Goal: Use online tool/utility: Utilize a website feature to perform a specific function

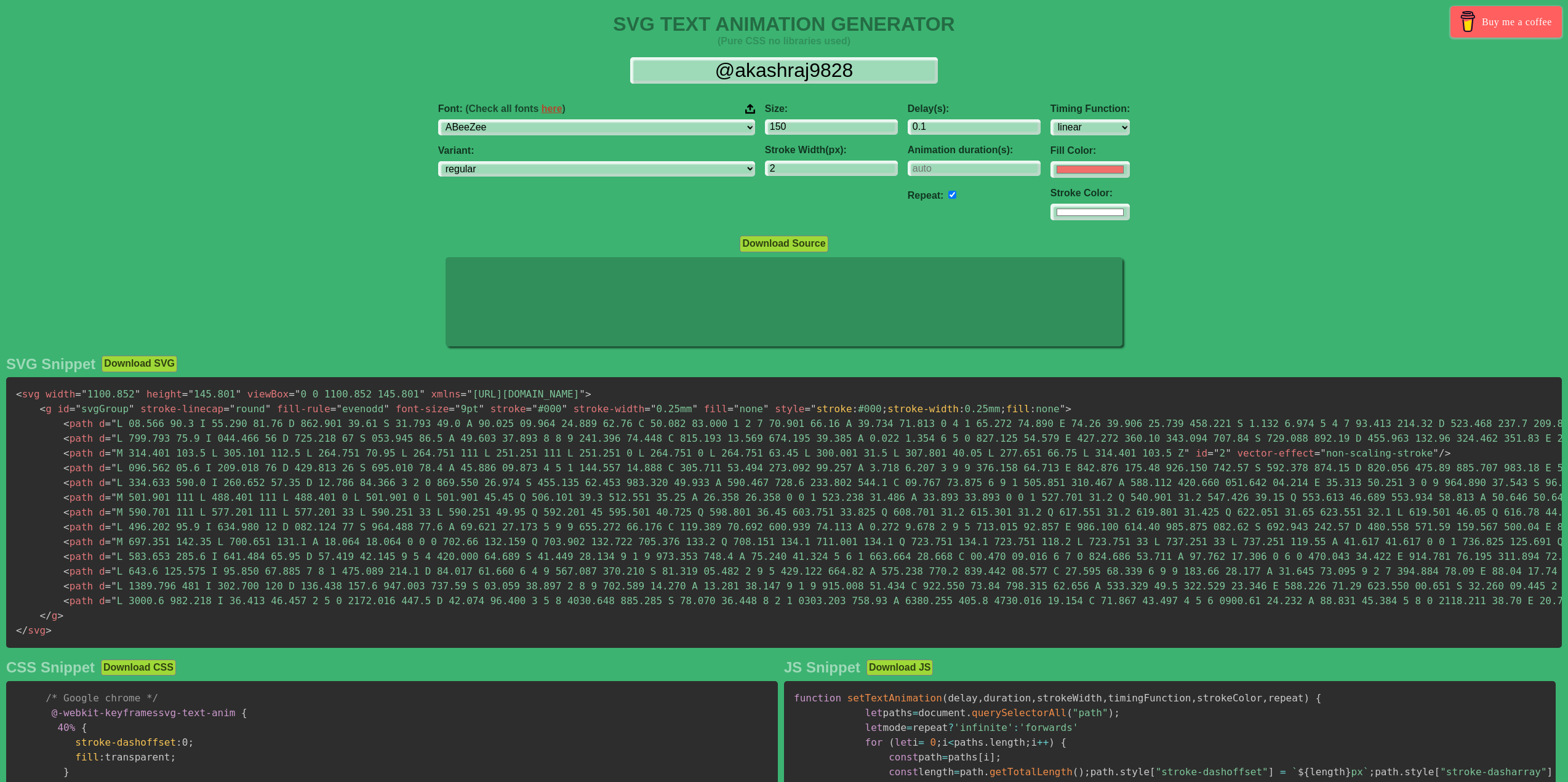
select select "linear"
click at [802, 68] on input "@akashraj9828" at bounding box center [784, 70] width 307 height 27
click at [801, 67] on input "@akashraj9828" at bounding box center [784, 70] width 307 height 27
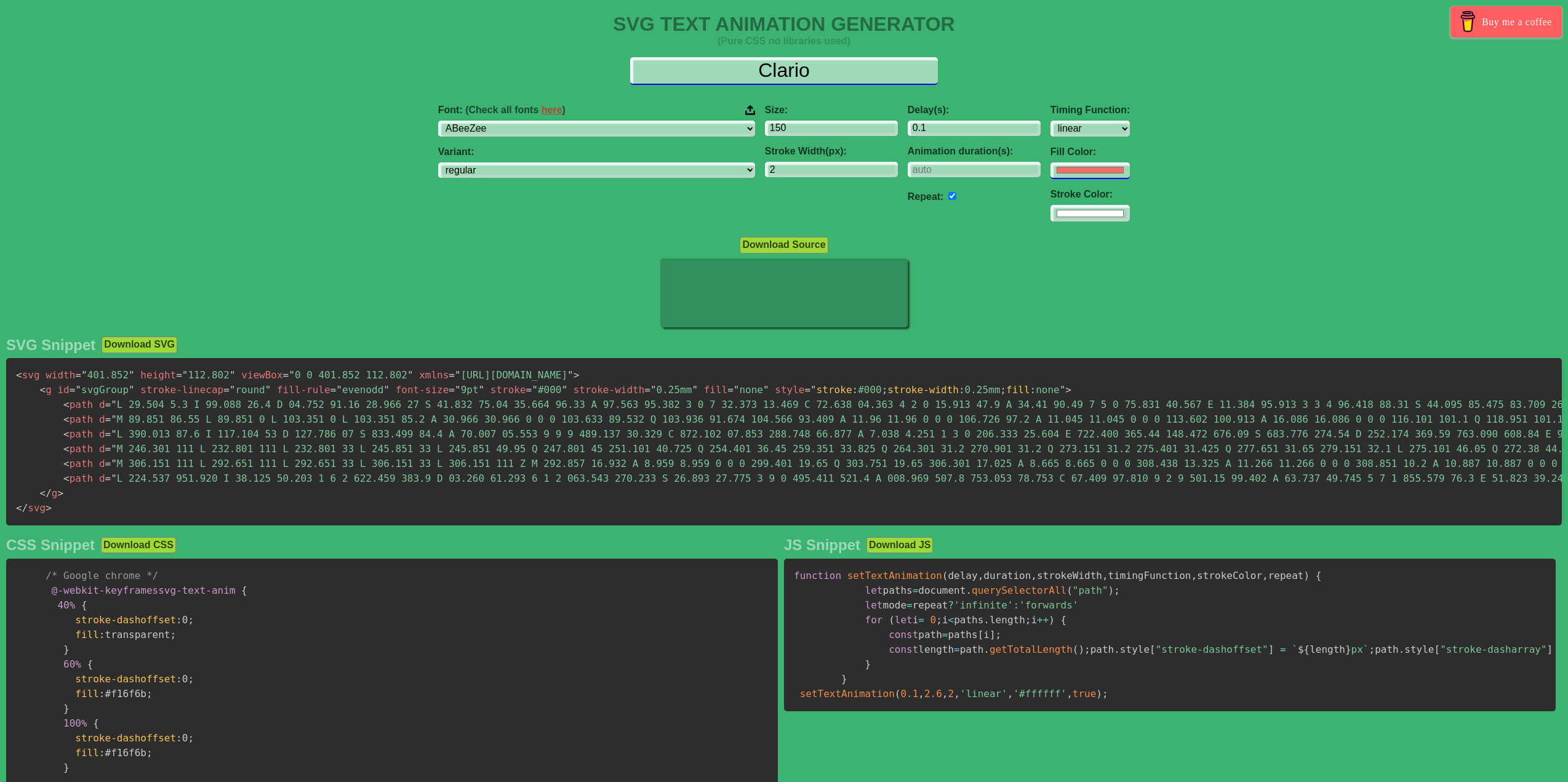
type input "Clario"
click at [1050, 177] on input "#f16f6b" at bounding box center [1090, 169] width 80 height 16
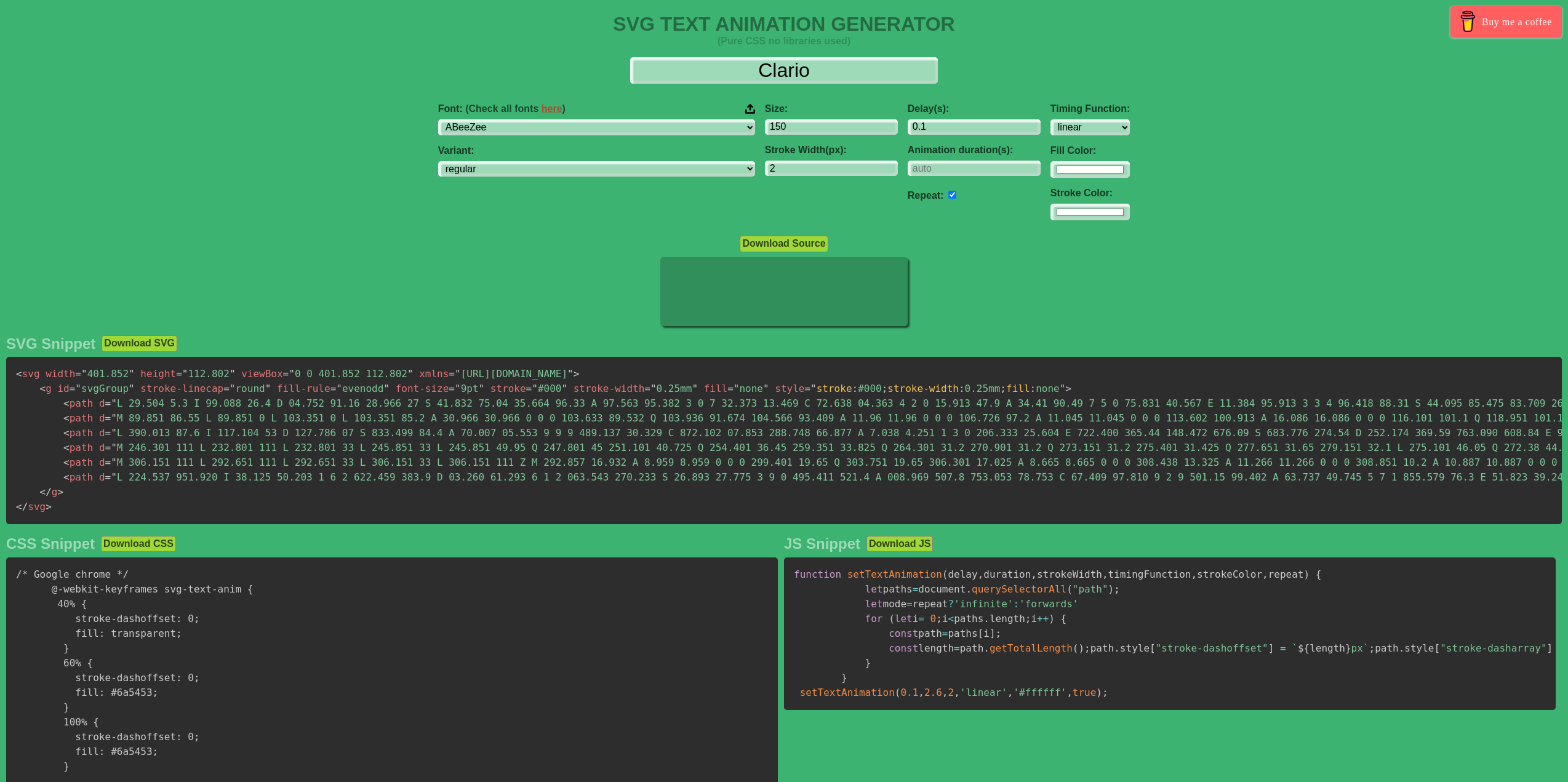
type input "#ffffff"
drag, startPoint x: 1159, startPoint y: 111, endPoint x: 1085, endPoint y: 143, distance: 80.6
click at [1159, 111] on div "Font: (Check all fonts here ) ABeeZee [PERSON_NAME] Display AR One Sans [PERSON…" at bounding box center [784, 162] width 1568 height 137
click at [662, 126] on select "ABeeZee [PERSON_NAME] Display AR One Sans [PERSON_NAME] Libre Aboreto Abril Fat…" at bounding box center [596, 127] width 317 height 16
select select "Inter"
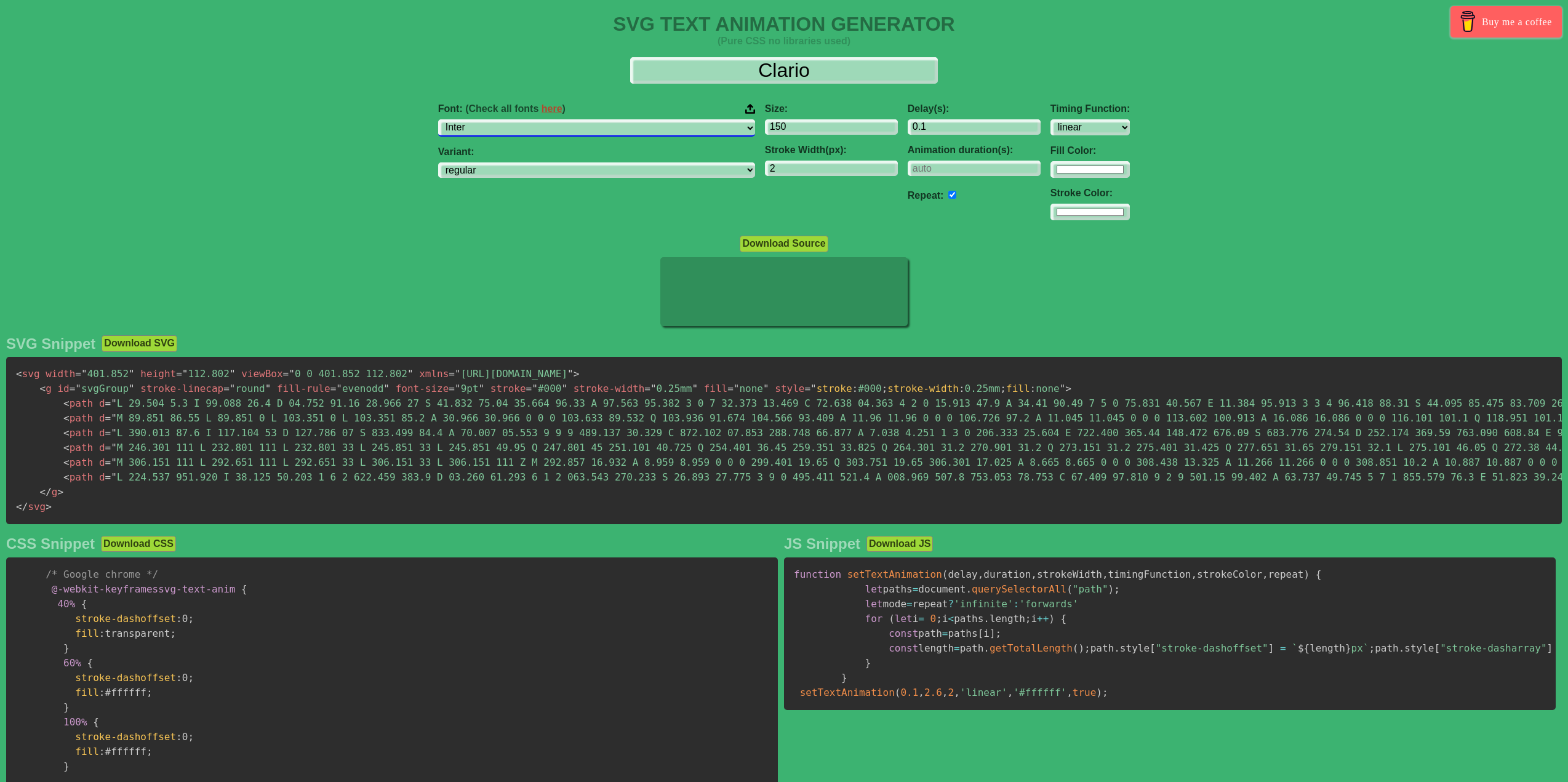
click at [515, 120] on select "ABeeZee [PERSON_NAME] Display AR One Sans [PERSON_NAME] Libre Aboreto Abril Fat…" at bounding box center [596, 127] width 317 height 16
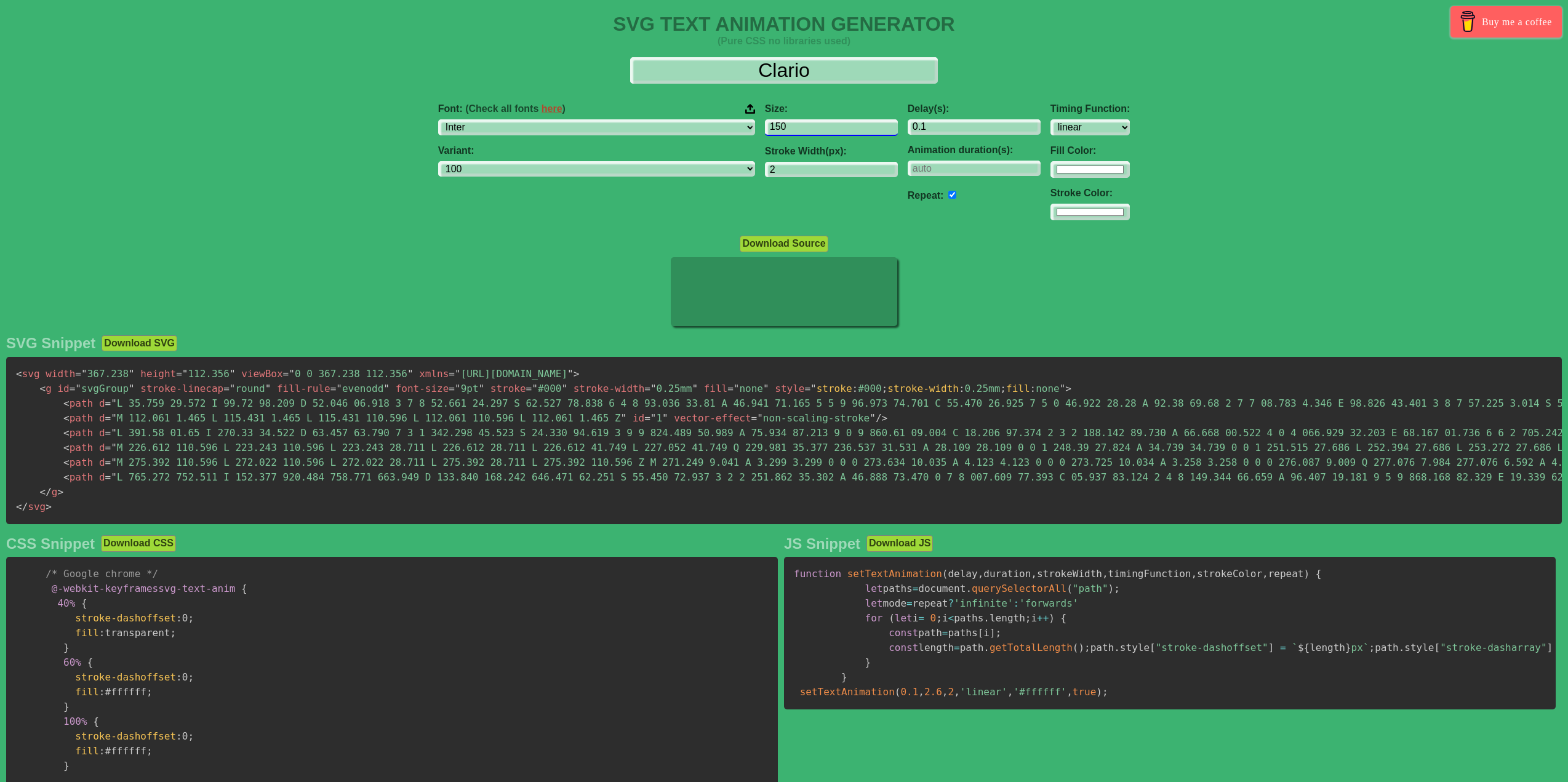
click at [765, 123] on input "150" at bounding box center [831, 127] width 133 height 16
click at [602, 97] on div "Font: (Check all fonts here ) ABeeZee [PERSON_NAME] Display AR One Sans [PERSON…" at bounding box center [784, 162] width 1568 height 137
select select "100"
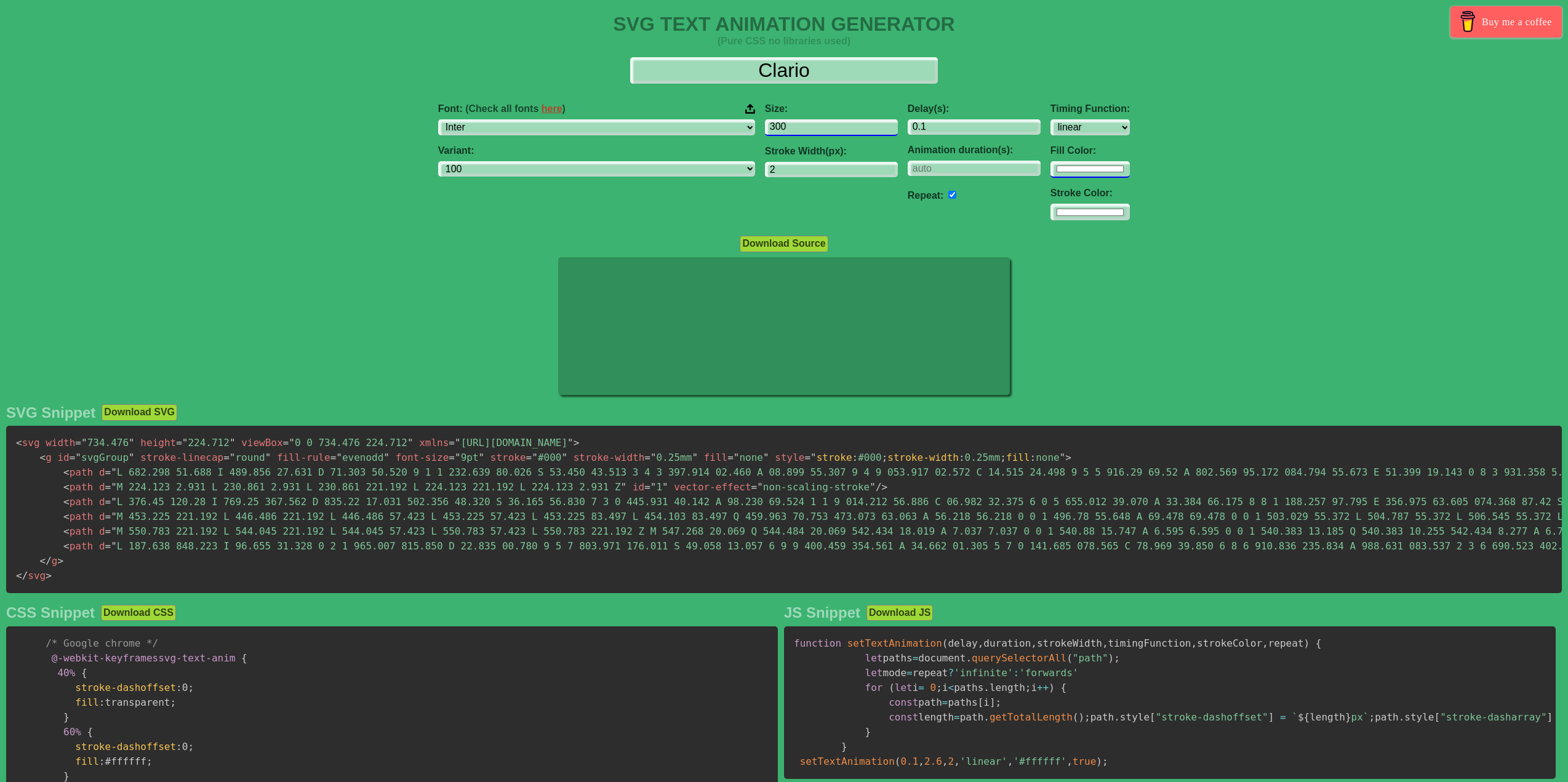
type input "300"
click at [1050, 169] on input "#ffffff" at bounding box center [1090, 169] width 80 height 16
type input "#000000"
click at [1111, 112] on div "Font: (Check all fonts here ) ABeeZee [PERSON_NAME] Display AR One Sans [PERSON…" at bounding box center [784, 162] width 1568 height 137
click at [1050, 220] on input "#ffffff" at bounding box center [1090, 211] width 80 height 16
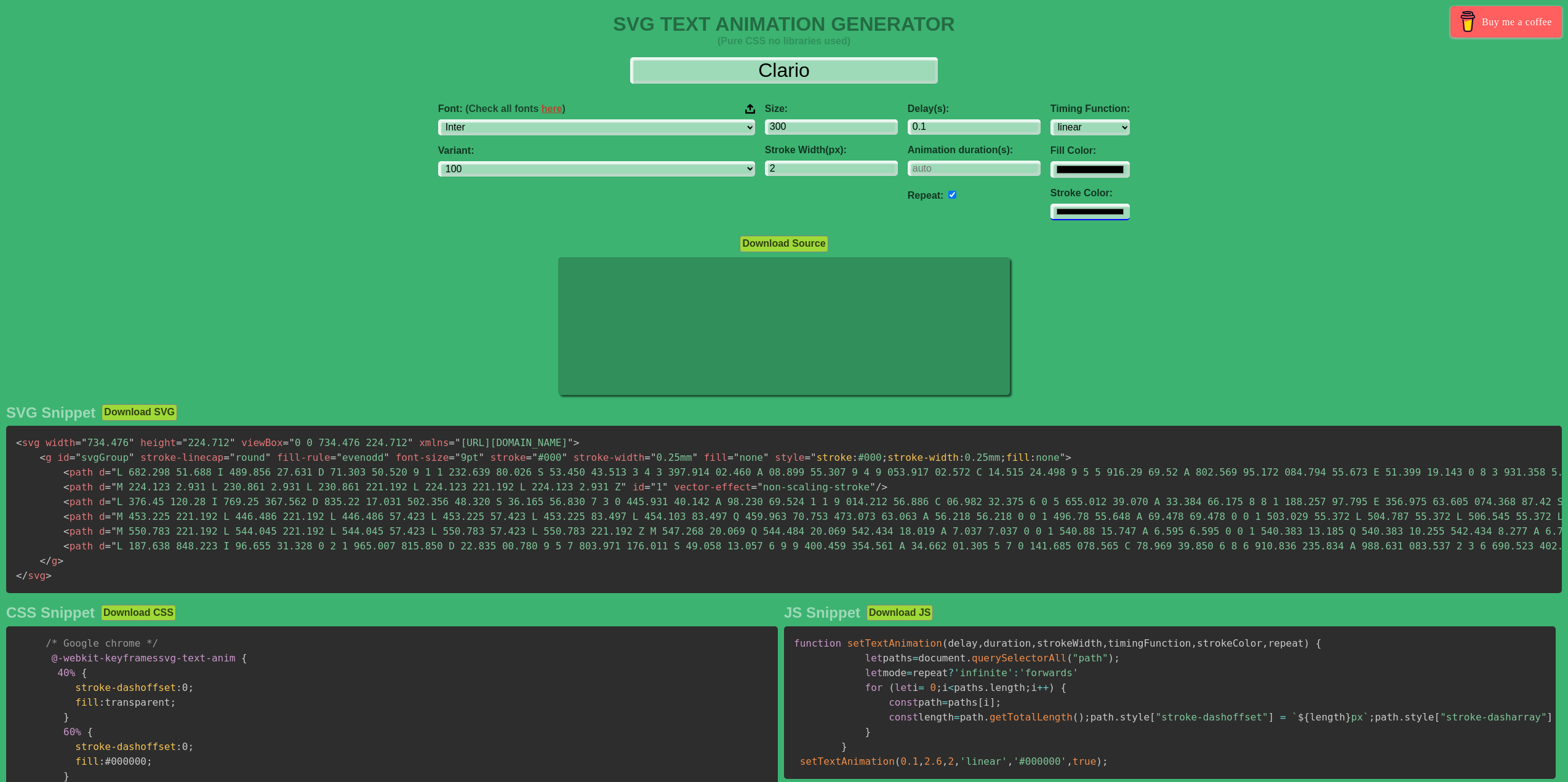
type input "#000000"
click at [1050, 163] on input "#000000" at bounding box center [1090, 169] width 80 height 16
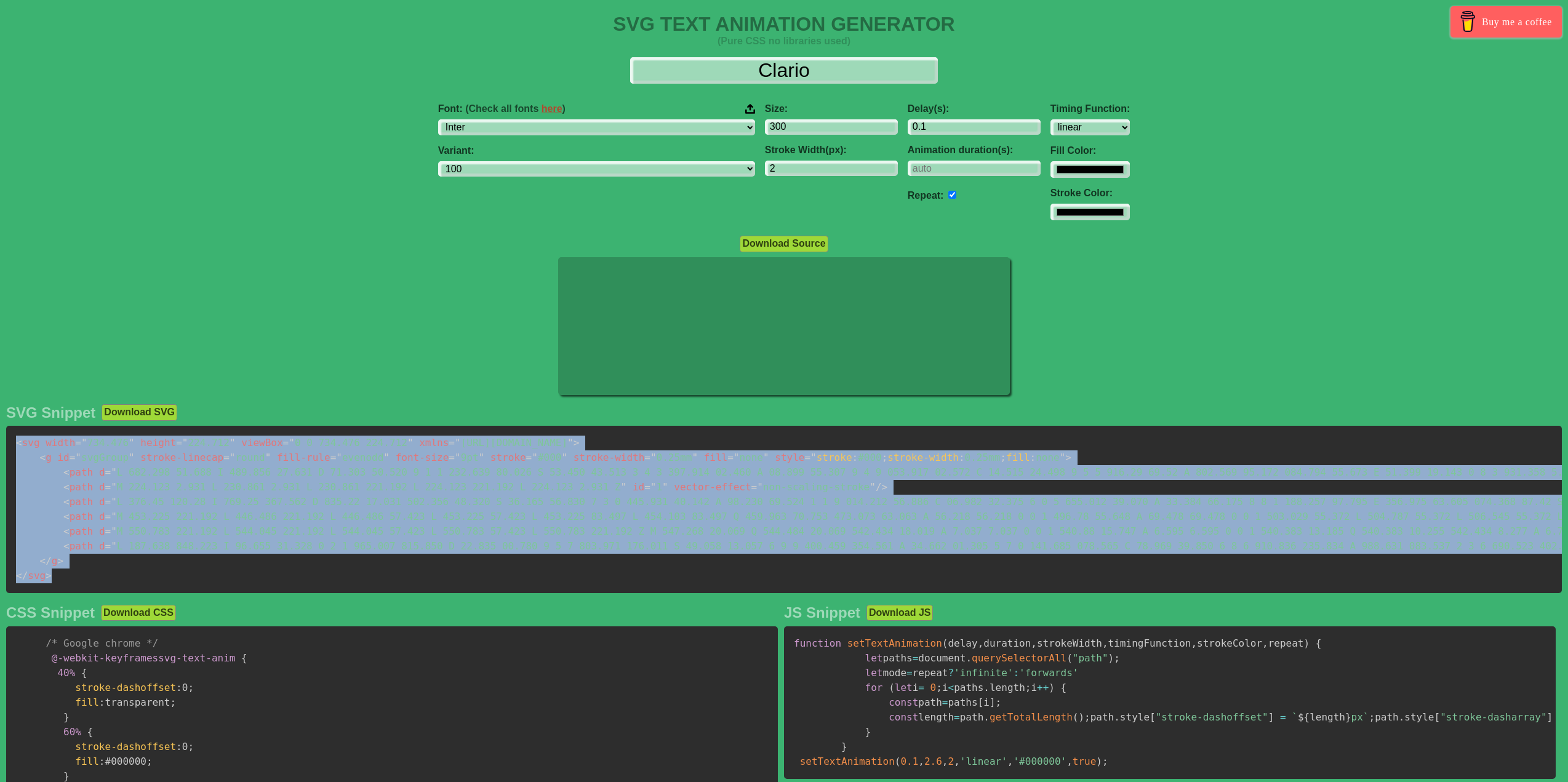
drag, startPoint x: 168, startPoint y: 576, endPoint x: 0, endPoint y: 423, distance: 227.2
click at [0, 423] on div "SVG Snippet Download SVG < svg width = " 734.476 " height = " 224.712 " viewBox…" at bounding box center [784, 764] width 1568 height 732
copy code "< svg width = " 734.476 " height = " 224.712 " viewBox = " 0 0 734.476 224.712 …"
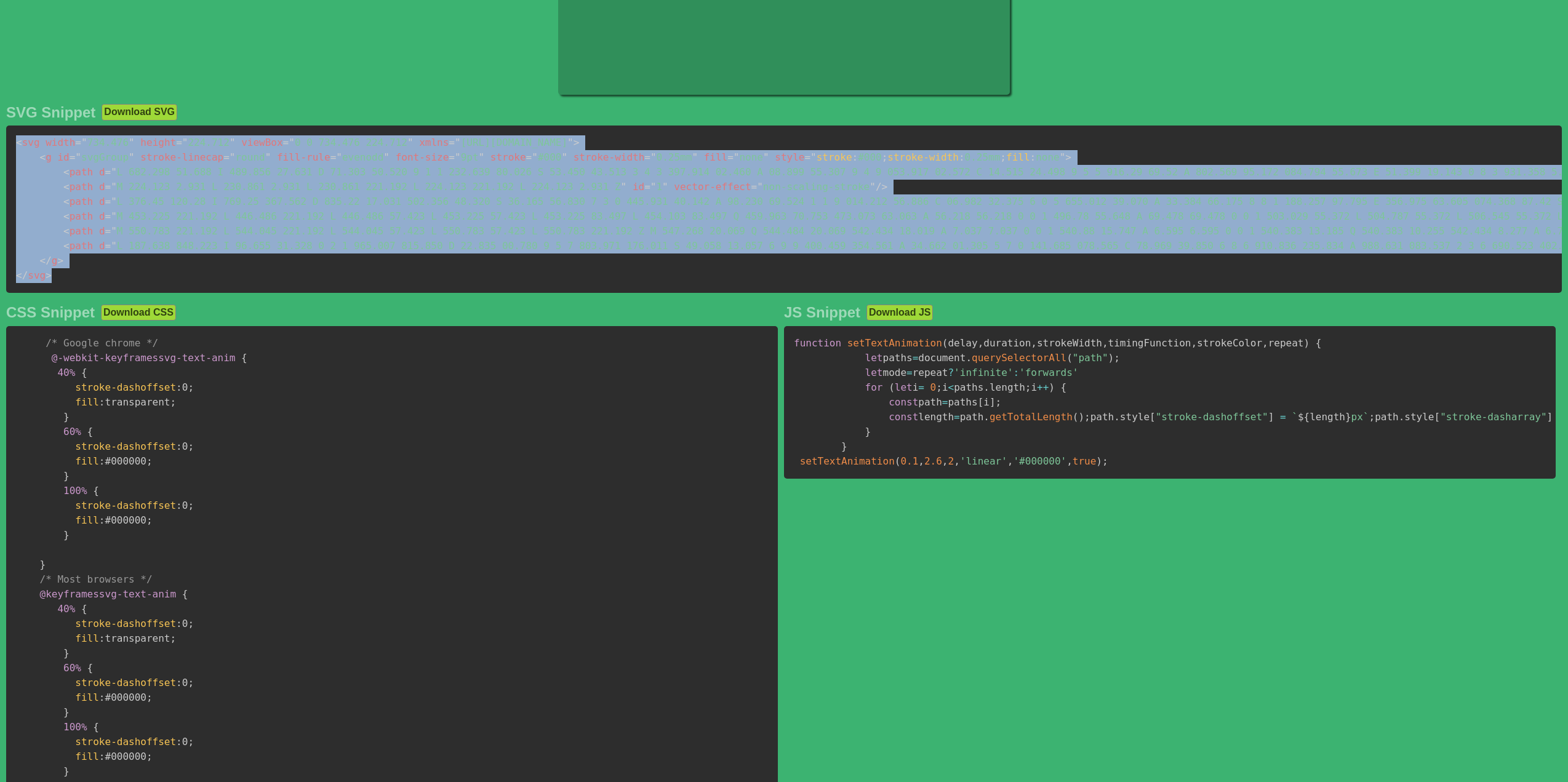
scroll to position [307, 0]
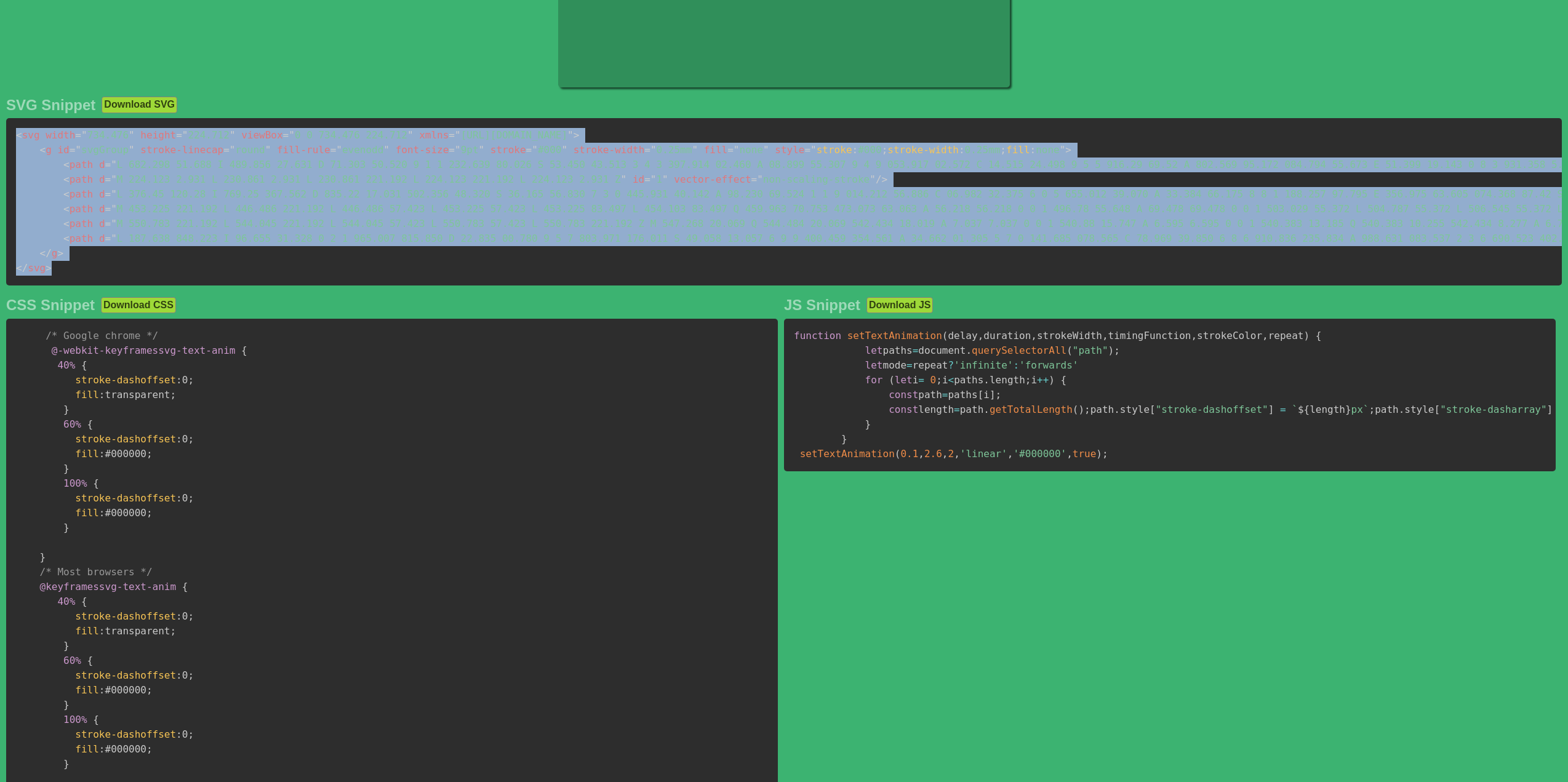
copy code "< svg width = " 734.476 " height = " 224.712 " viewBox = " 0 0 734.476 224.712 …"
drag, startPoint x: 762, startPoint y: 271, endPoint x: 729, endPoint y: 265, distance: 33.5
click at [761, 270] on pre "< svg width = " 734.476 " height = " 224.712 " viewBox = " 0 0 734.476 224.712 …" at bounding box center [784, 202] width 1555 height 167
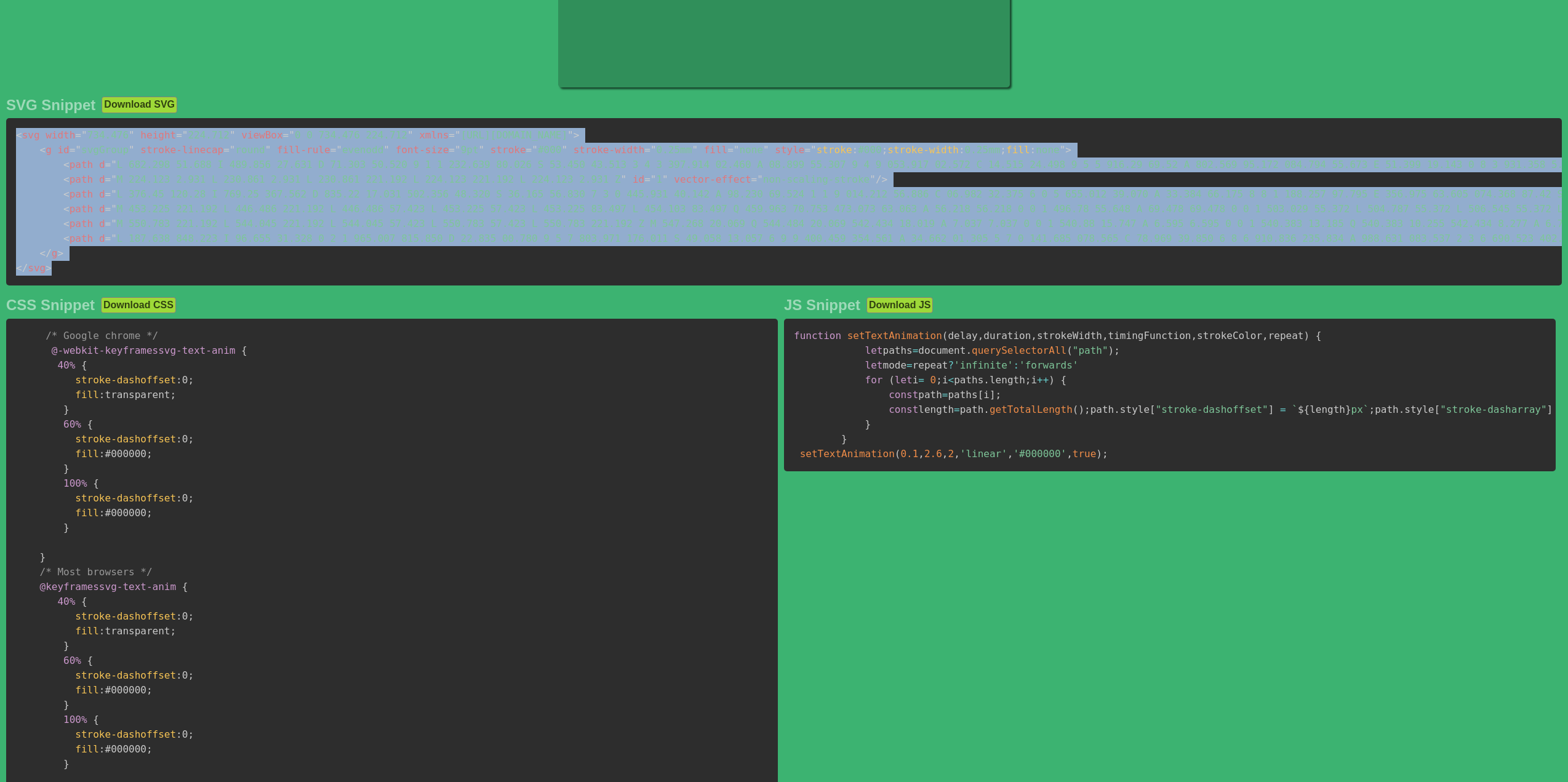
drag, startPoint x: 61, startPoint y: 272, endPoint x: 2, endPoint y: 134, distance: 150.1
click at [2, 134] on div "SVG Snippet Download SVG < svg width = " 734.476 " height = " 224.712 " viewBox…" at bounding box center [784, 457] width 1568 height 732
copy code "< svg width = " 734.476 " height = " 224.712 " viewBox = " 0 0 734.476 224.712 …"
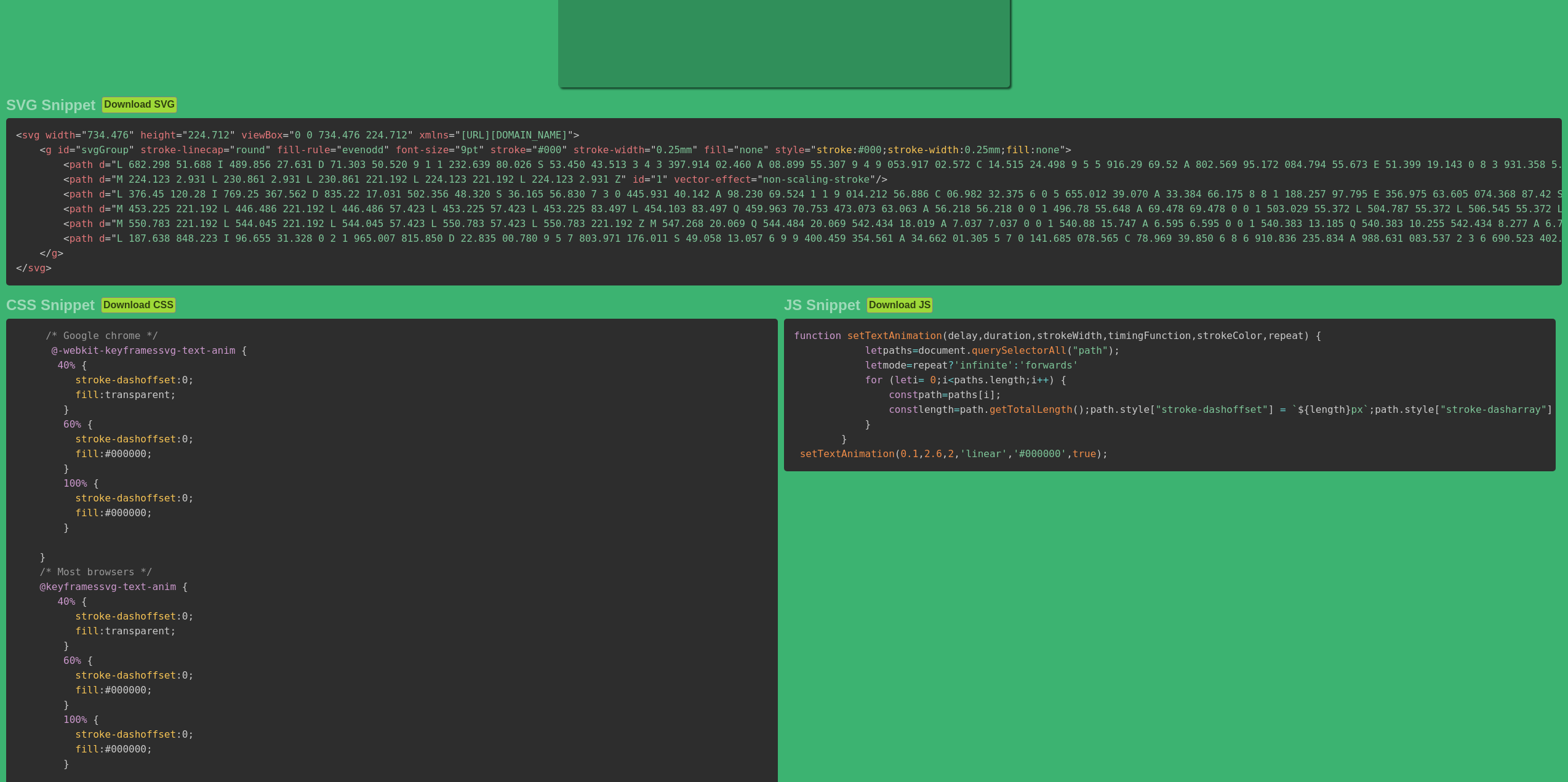
click at [800, 342] on span "function" at bounding box center [817, 335] width 48 height 12
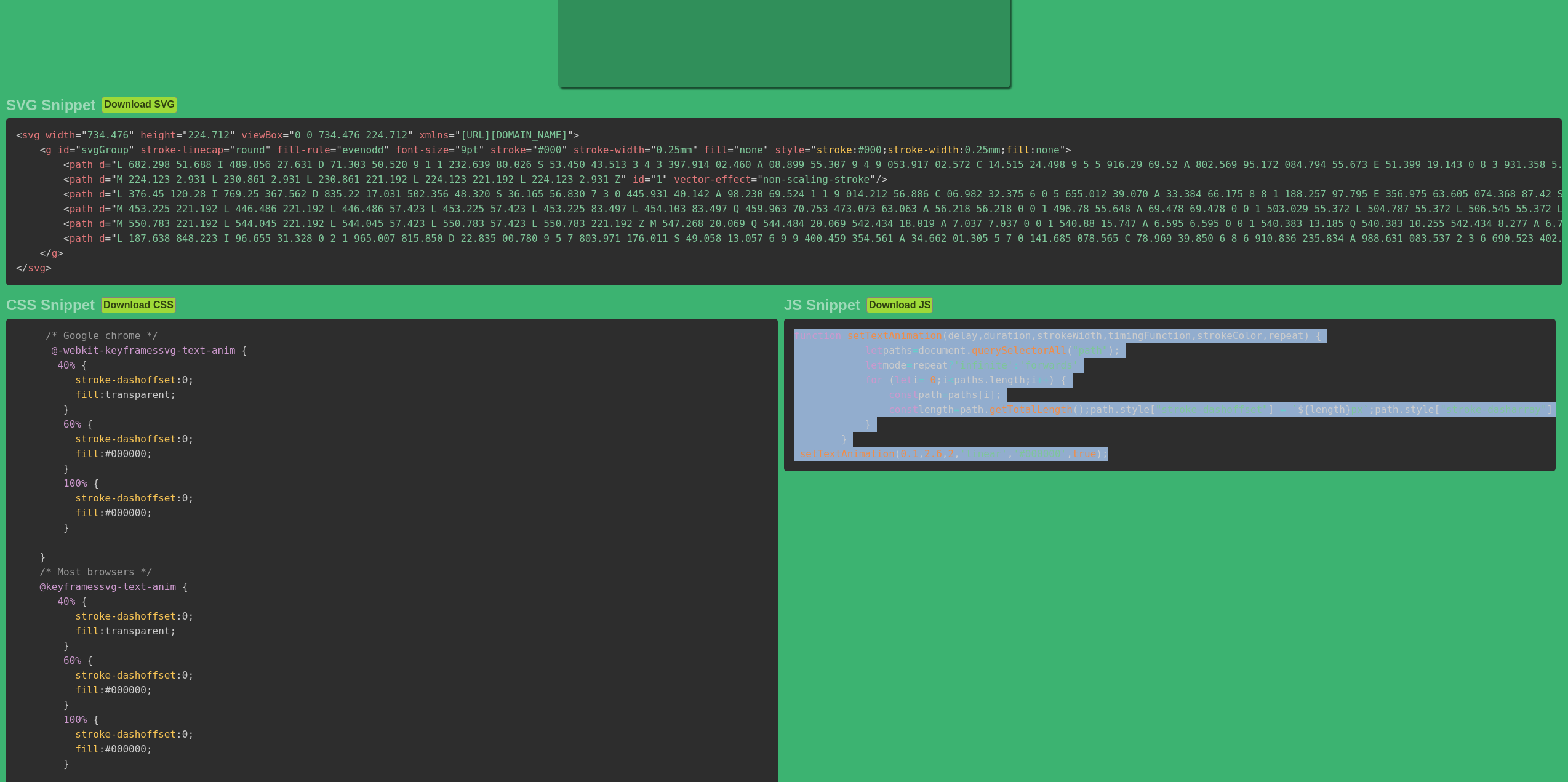
drag, startPoint x: 795, startPoint y: 345, endPoint x: 1541, endPoint y: 630, distance: 798.6
click at [1297, 472] on pre "function setTextAnimation ( delay , duration , strokeWidth , timingFunction , s…" at bounding box center [1169, 395] width 772 height 152
copy code "function setTextAnimation ( delay , duration , strokeWidth , timingFunction , s…"
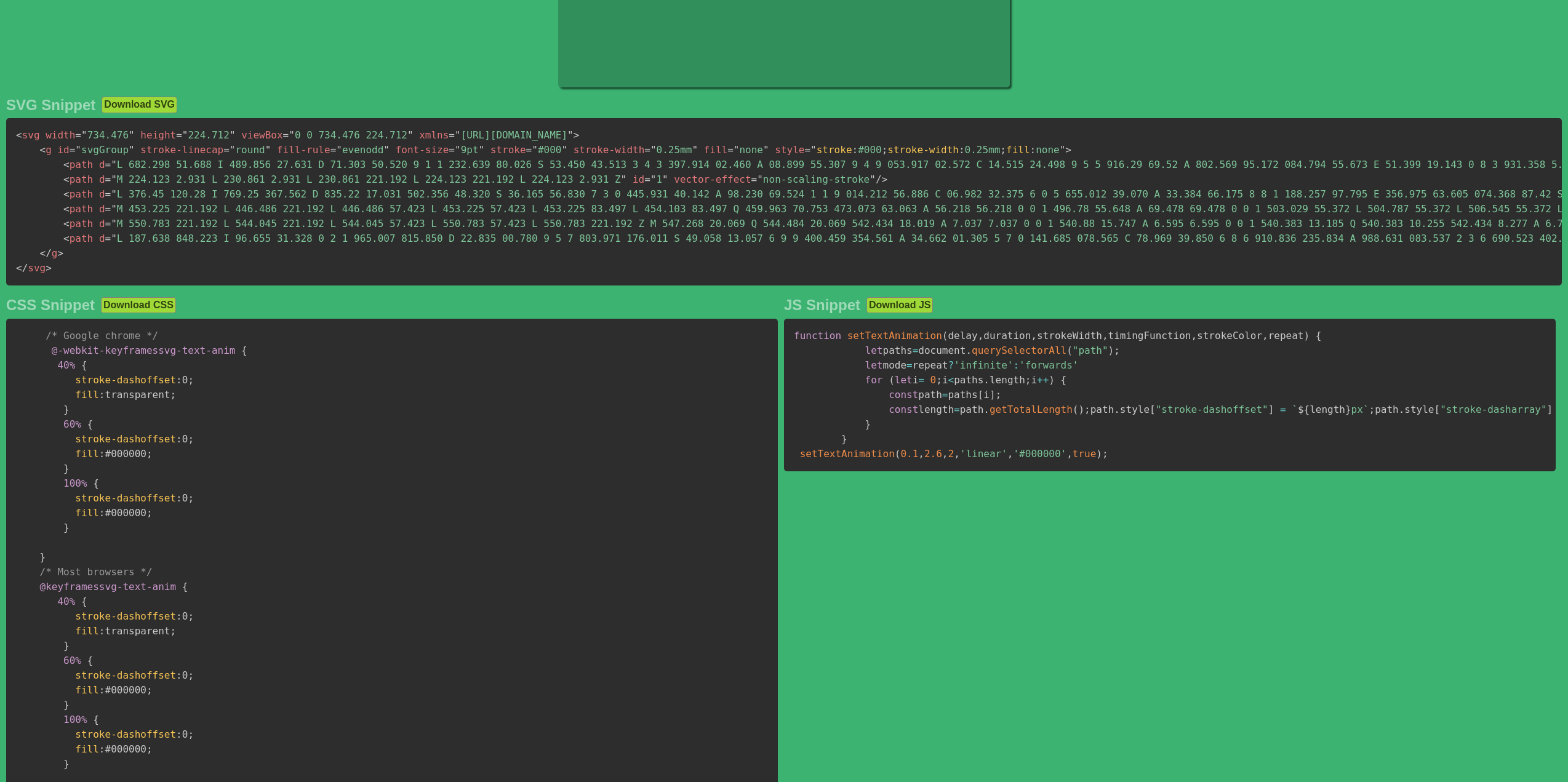
click at [137, 372] on pre "/* Google chrome */ @-webkit-keyframes svg-text-anim { 40% { stroke-dashoffset …" at bounding box center [392, 565] width 772 height 493
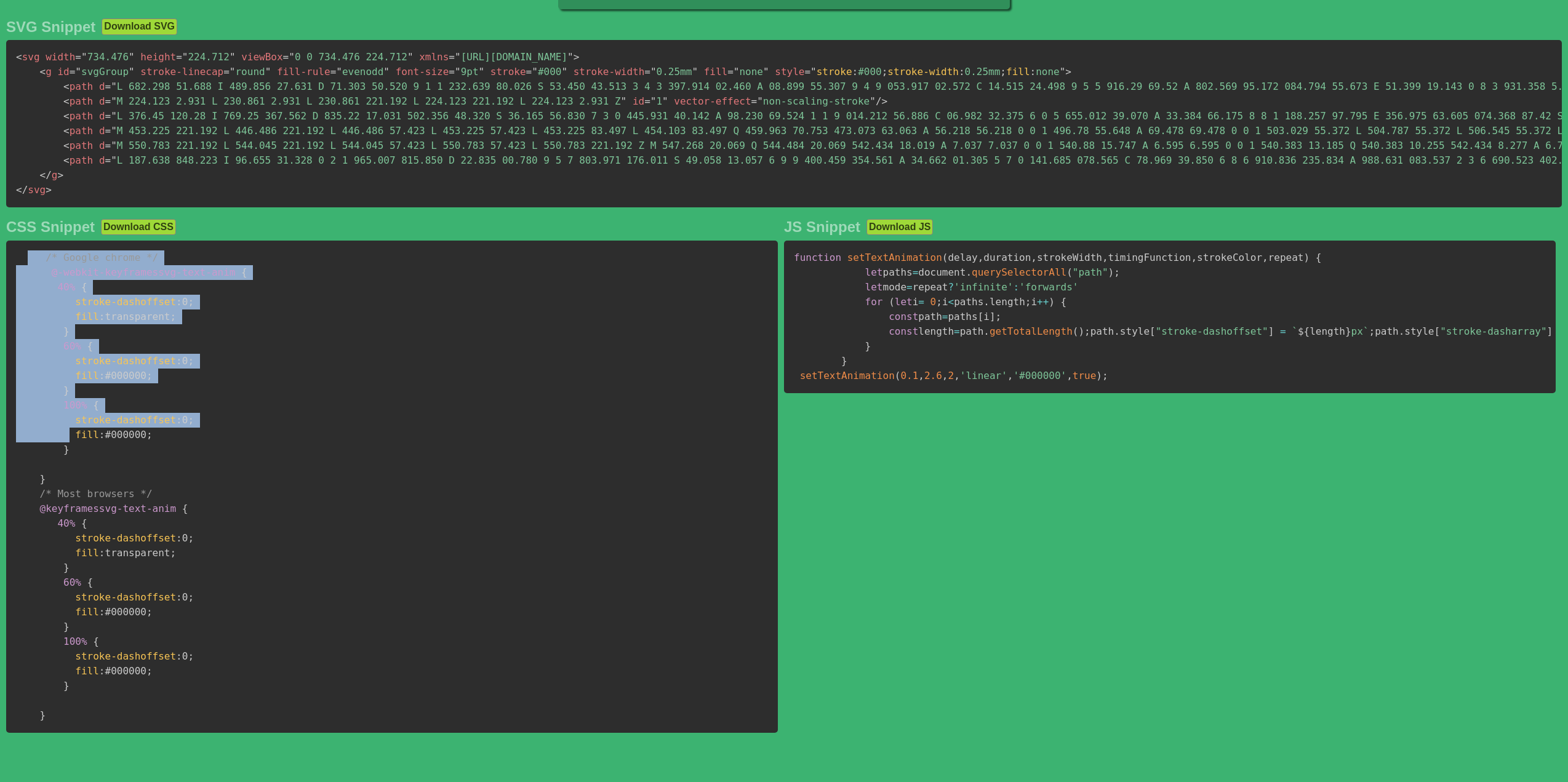
scroll to position [418, 0]
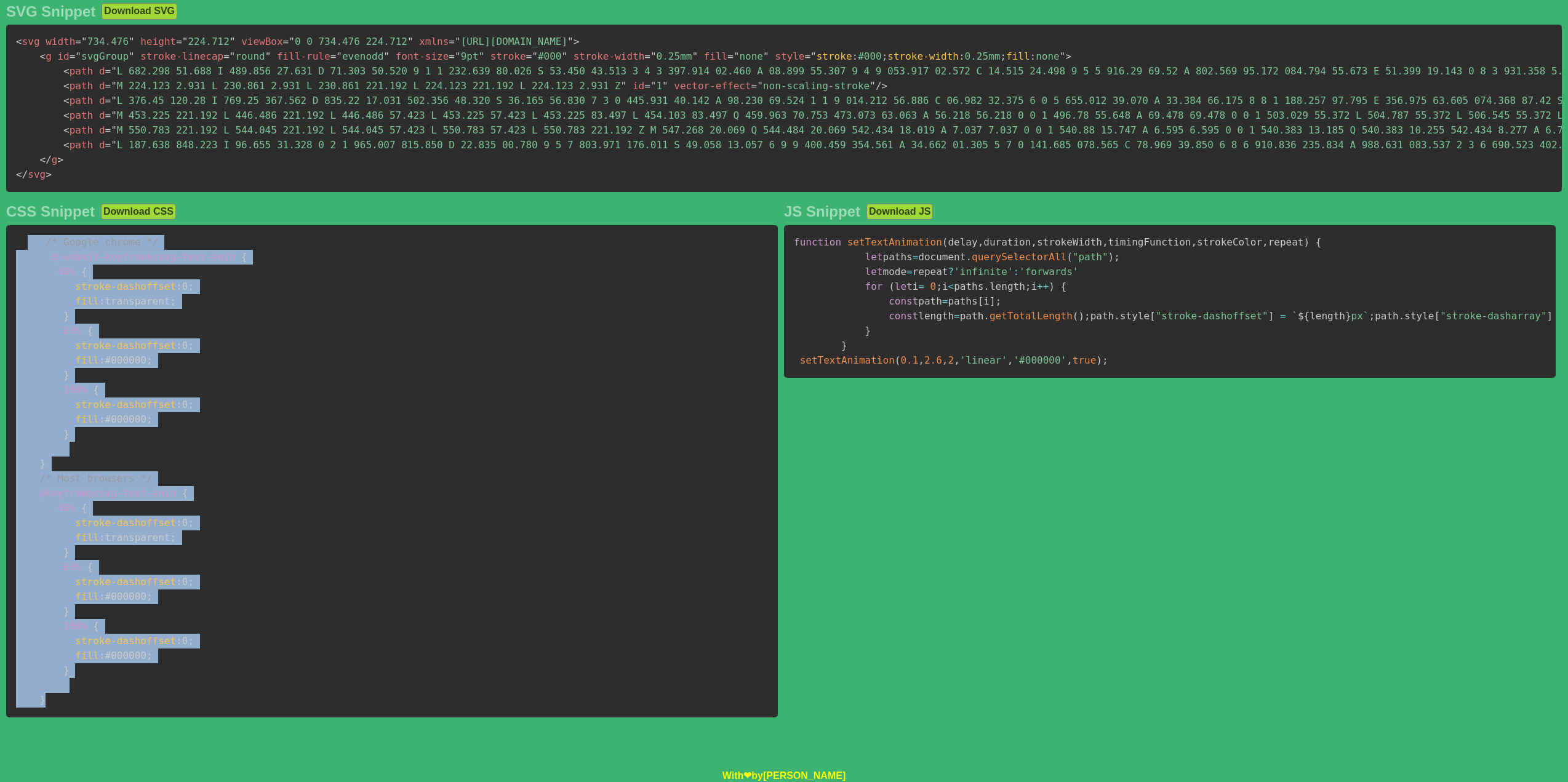
drag, startPoint x: 27, startPoint y: 346, endPoint x: 249, endPoint y: 701, distance: 418.7
click at [249, 701] on pre "/* Google chrome */ @-webkit-keyframes svg-text-anim { 40% { stroke-dashoffset …" at bounding box center [392, 472] width 772 height 493
copy code "/* Google chrome */ @-webkit-keyframes svg-text-anim { 40% { stroke-dashoffset …"
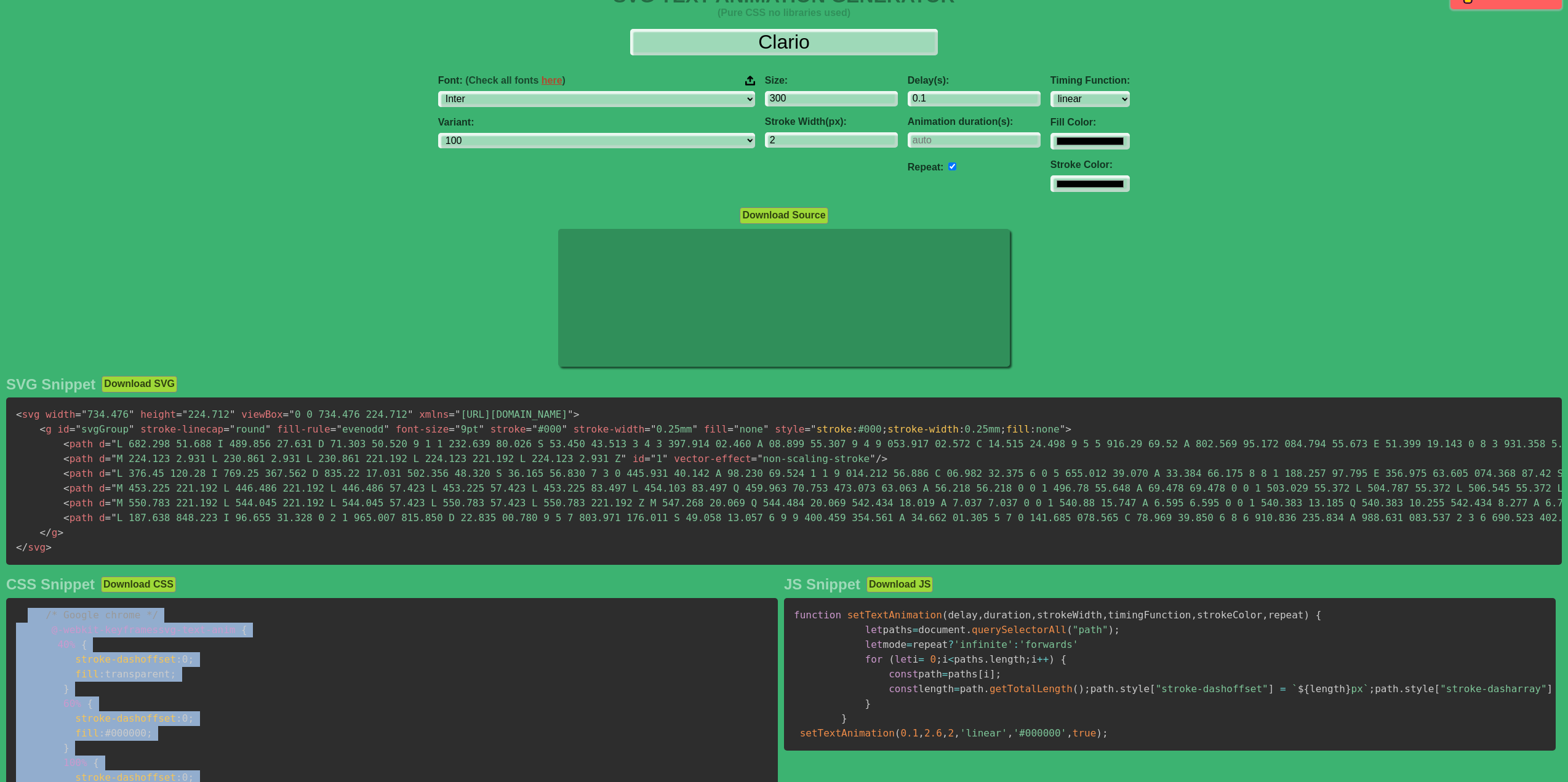
scroll to position [0, 0]
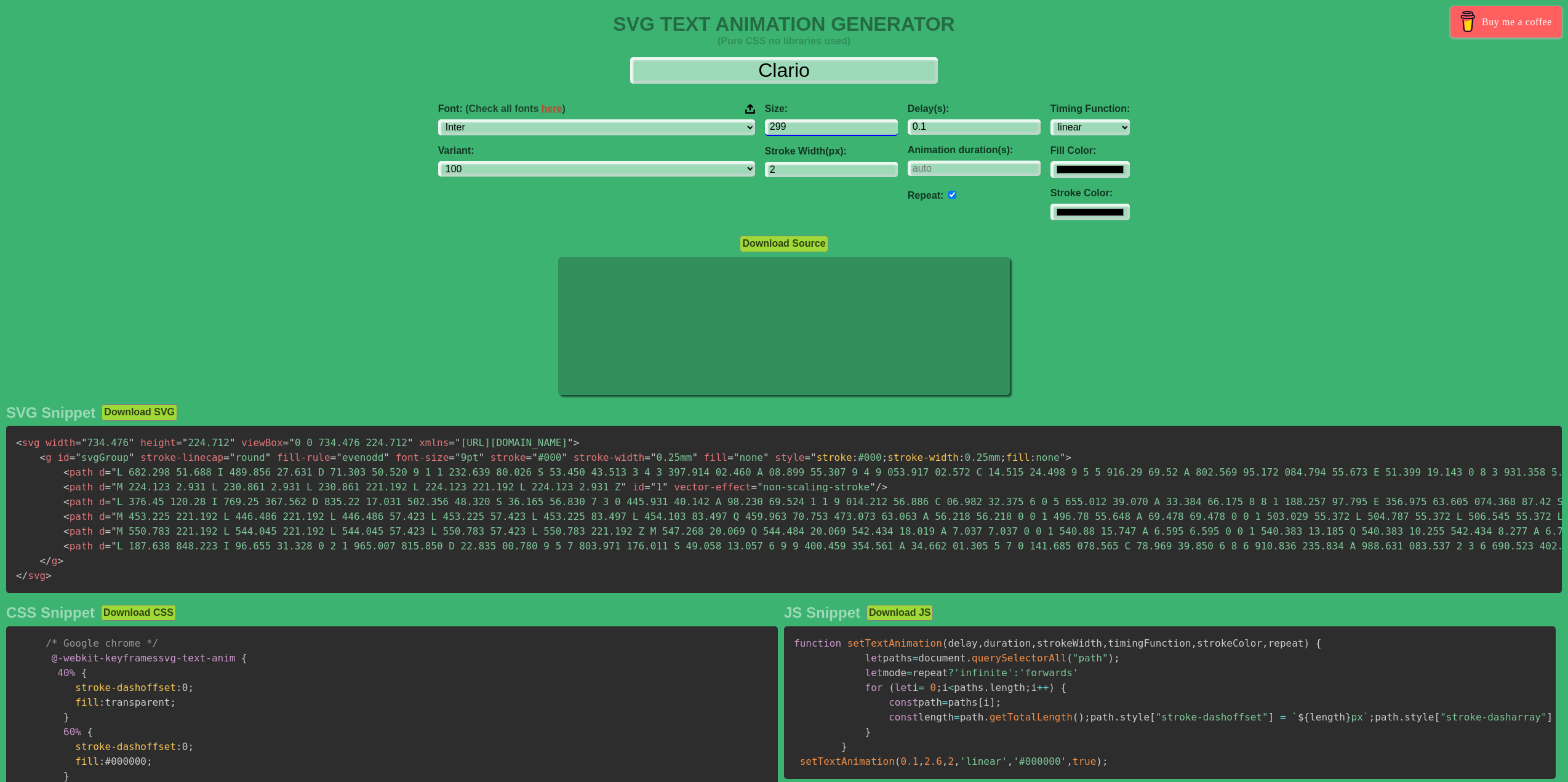
click at [813, 128] on input "299" at bounding box center [831, 127] width 133 height 16
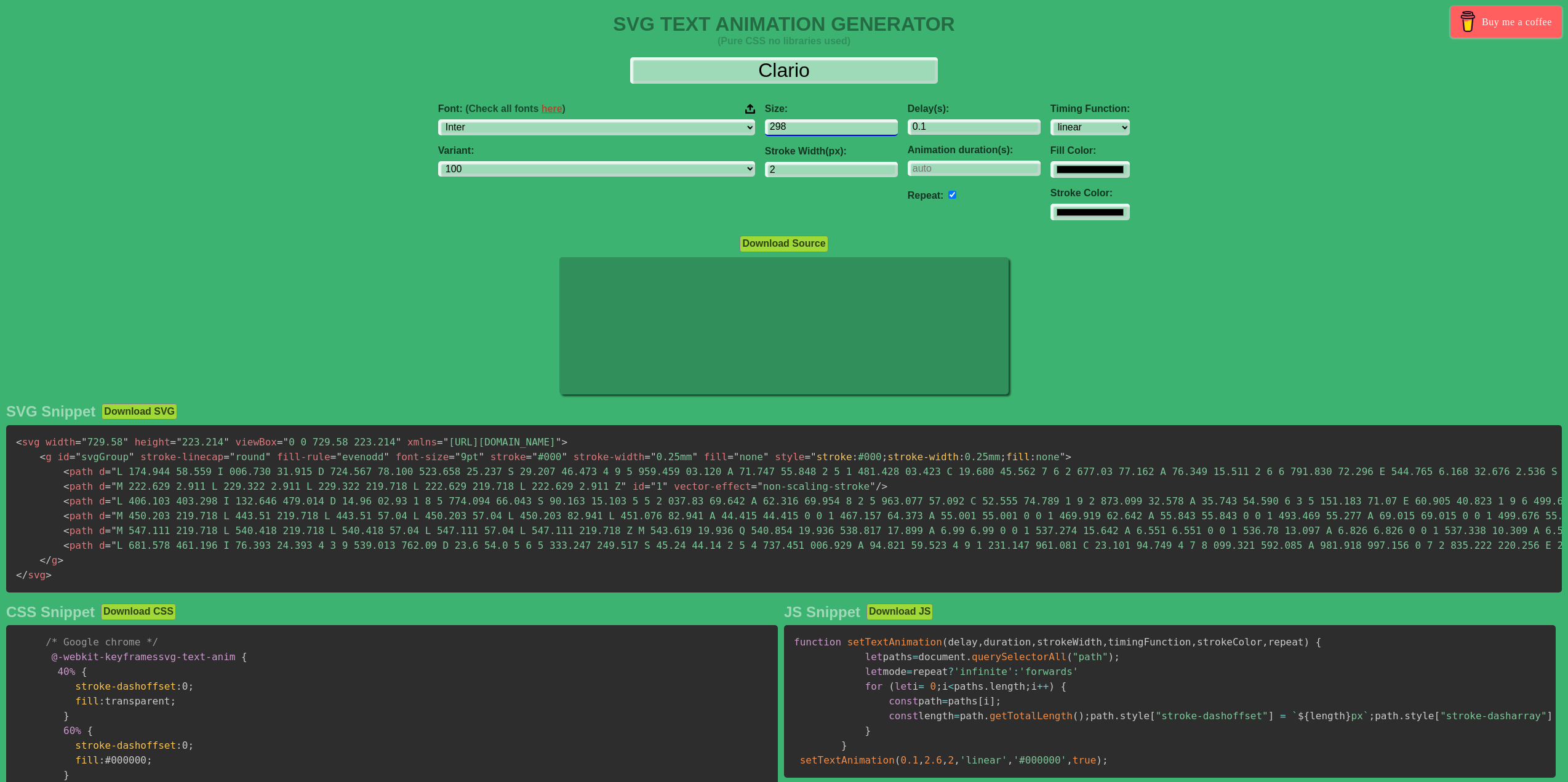
click at [813, 128] on input "298" at bounding box center [831, 127] width 133 height 16
click at [813, 128] on input "297" at bounding box center [831, 127] width 133 height 16
click at [813, 128] on input "296" at bounding box center [831, 127] width 133 height 16
drag, startPoint x: 768, startPoint y: 124, endPoint x: 562, endPoint y: 110, distance: 206.5
click at [571, 112] on div "Font: (Check all fonts here ) ABeeZee [PERSON_NAME] Display AR One Sans [PERSON…" at bounding box center [784, 162] width 1568 height 137
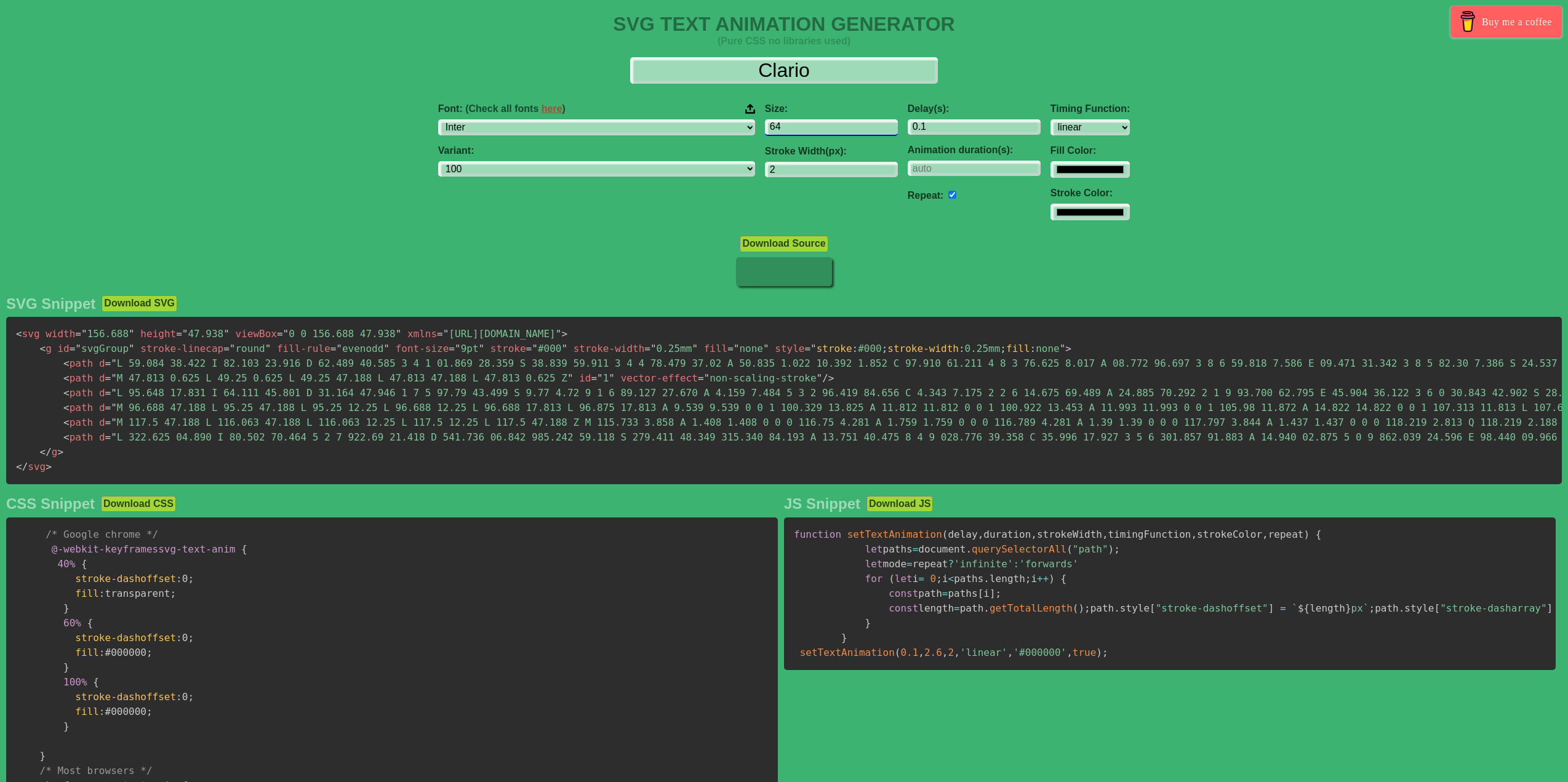
type input "6"
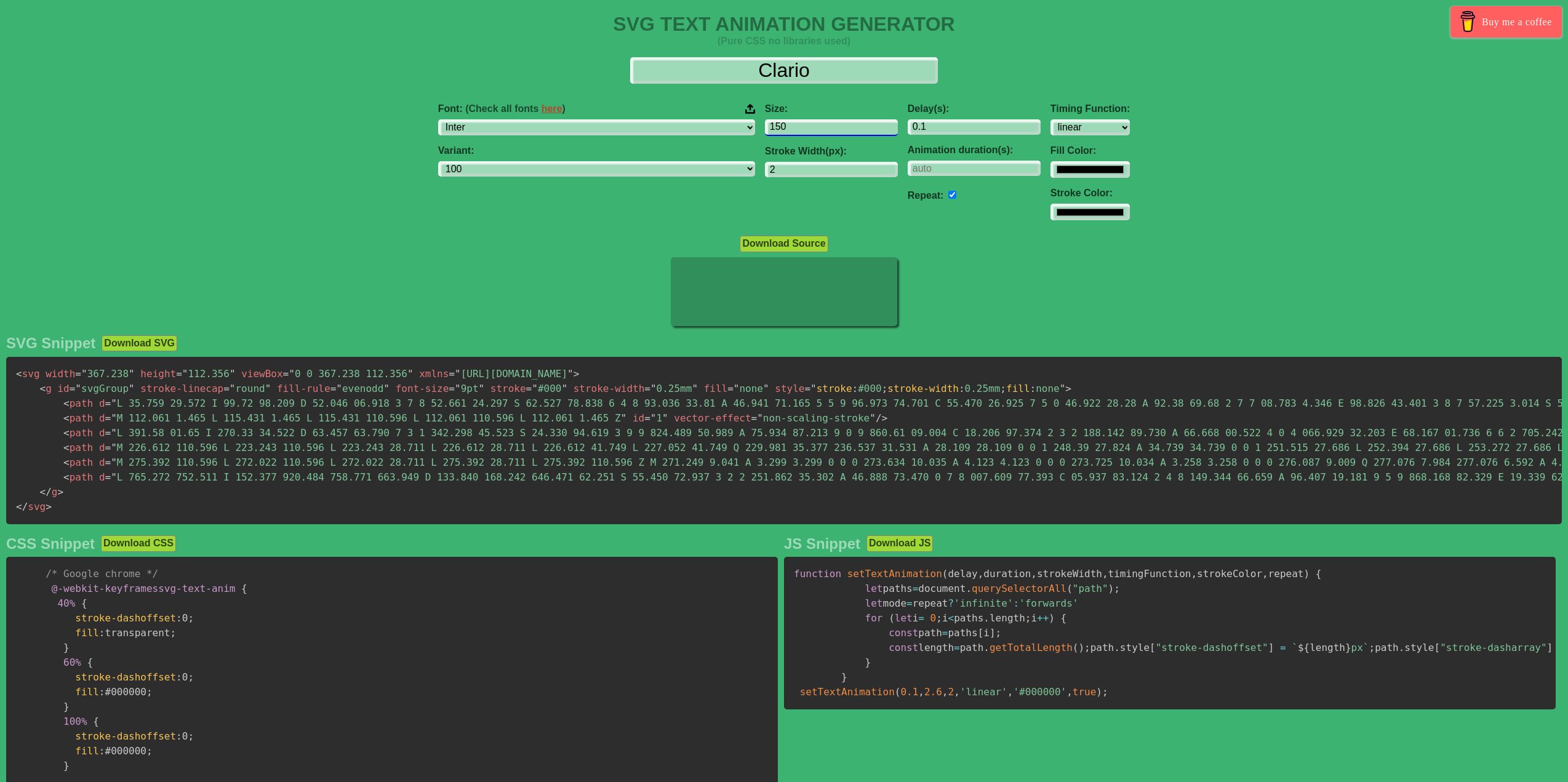
type input "150"
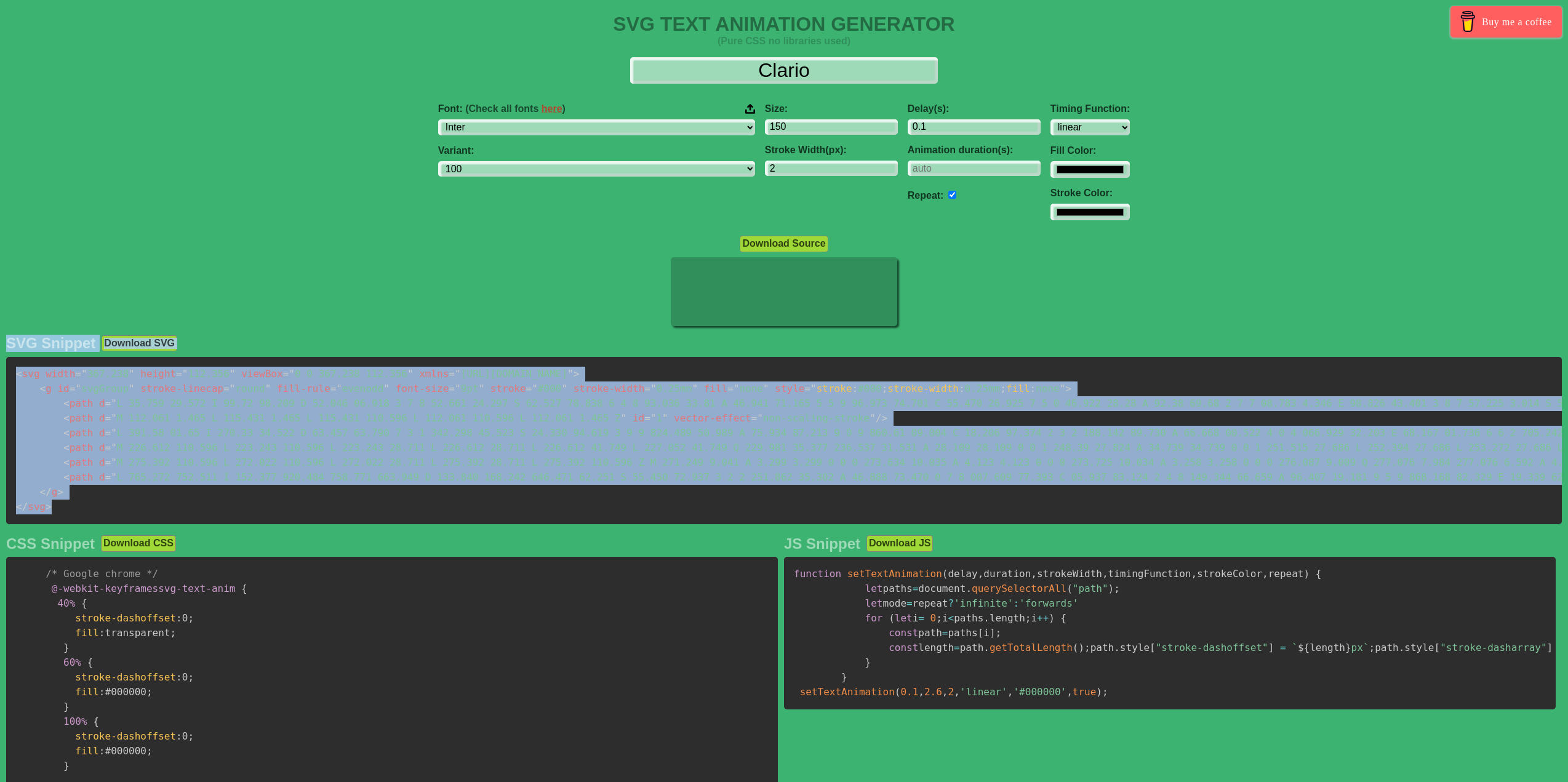
drag, startPoint x: 48, startPoint y: 510, endPoint x: 0, endPoint y: 331, distance: 185.3
click at [0, 331] on div "SVG Snippet Download SVG < svg width = " 367.238 " height = " 112.356 " viewBox…" at bounding box center [784, 694] width 1568 height 732
click at [75, 388] on span """ at bounding box center [78, 388] width 6 height 12
click at [115, 422] on span "= " M 112.061 1.465 L 115.431 1.465 L 115.431 110.596 L 112.061 110.596 L 112.0…" at bounding box center [366, 418] width 522 height 12
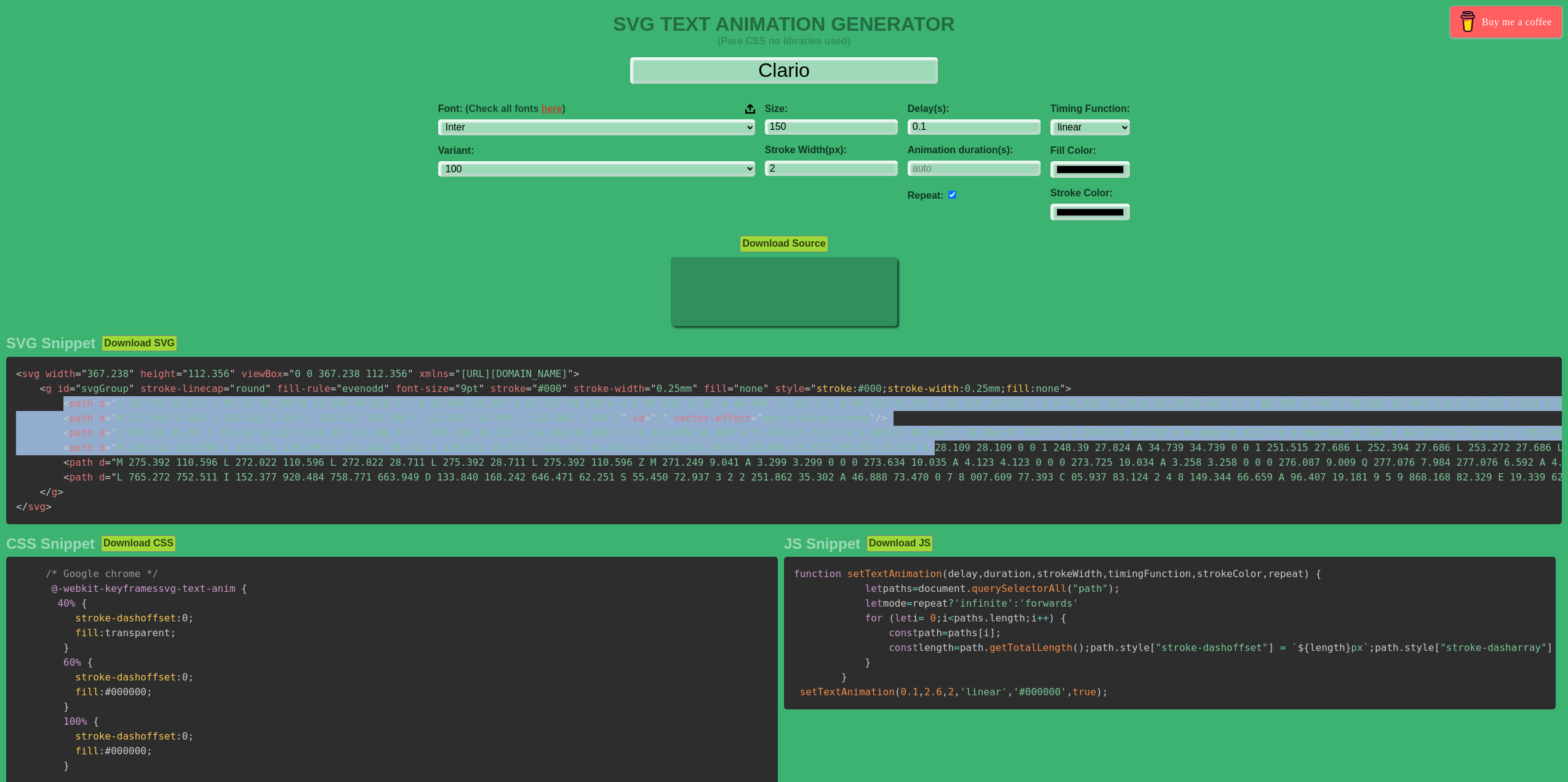
drag, startPoint x: 59, startPoint y: 401, endPoint x: 674, endPoint y: 428, distance: 615.6
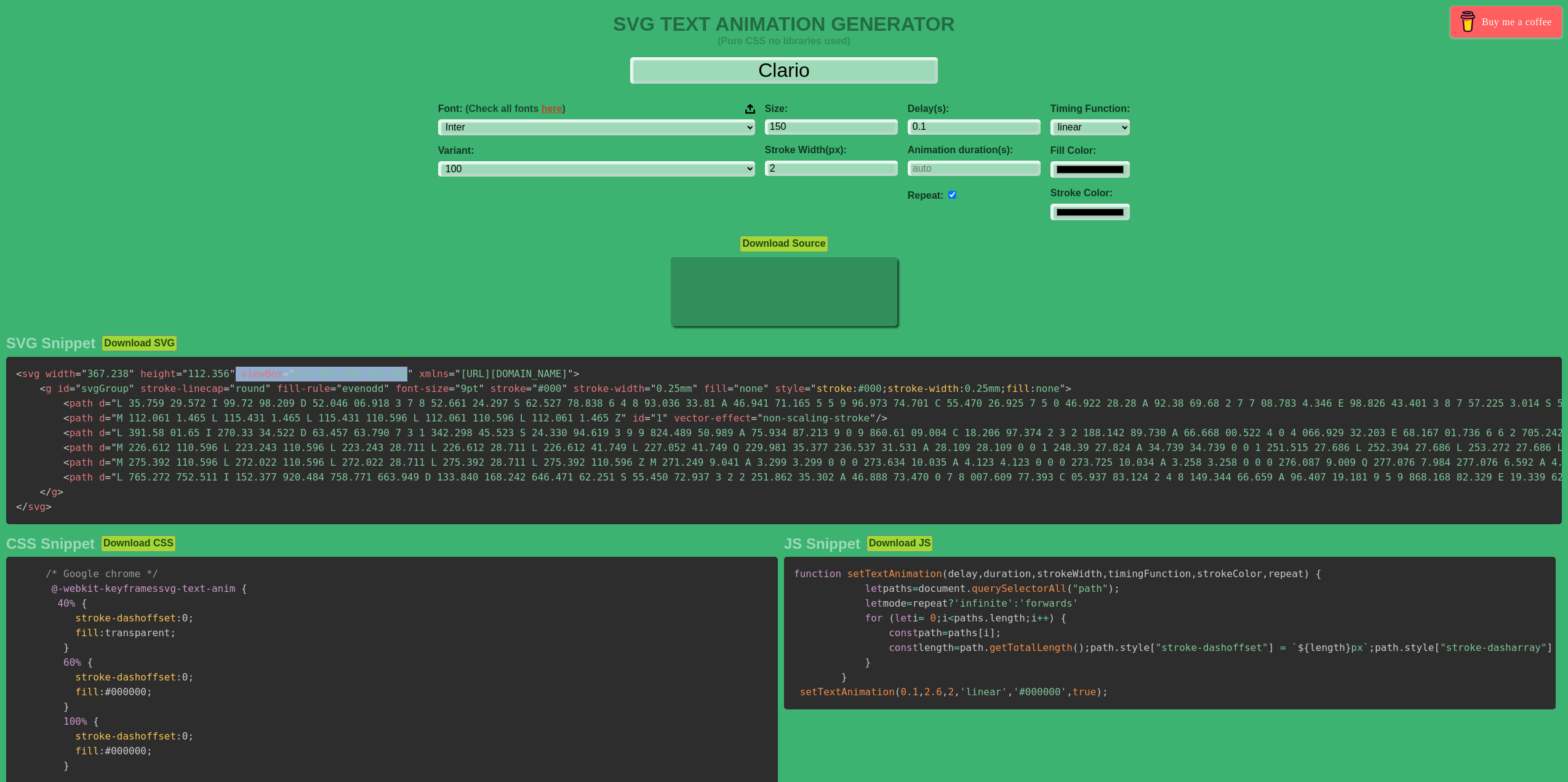
drag, startPoint x: 218, startPoint y: 375, endPoint x: 375, endPoint y: 371, distance: 157.1
click at [375, 371] on span "< svg width = " 367.238 " height = " 112.356 " viewBox = " 0 0 367.238 112.356 …" at bounding box center [297, 374] width 563 height 12
click at [407, 374] on span """ at bounding box center [411, 374] width 6 height 12
copy span "viewBox = " 0 0 367.238 112.356 ""
